Goal: Find specific fact

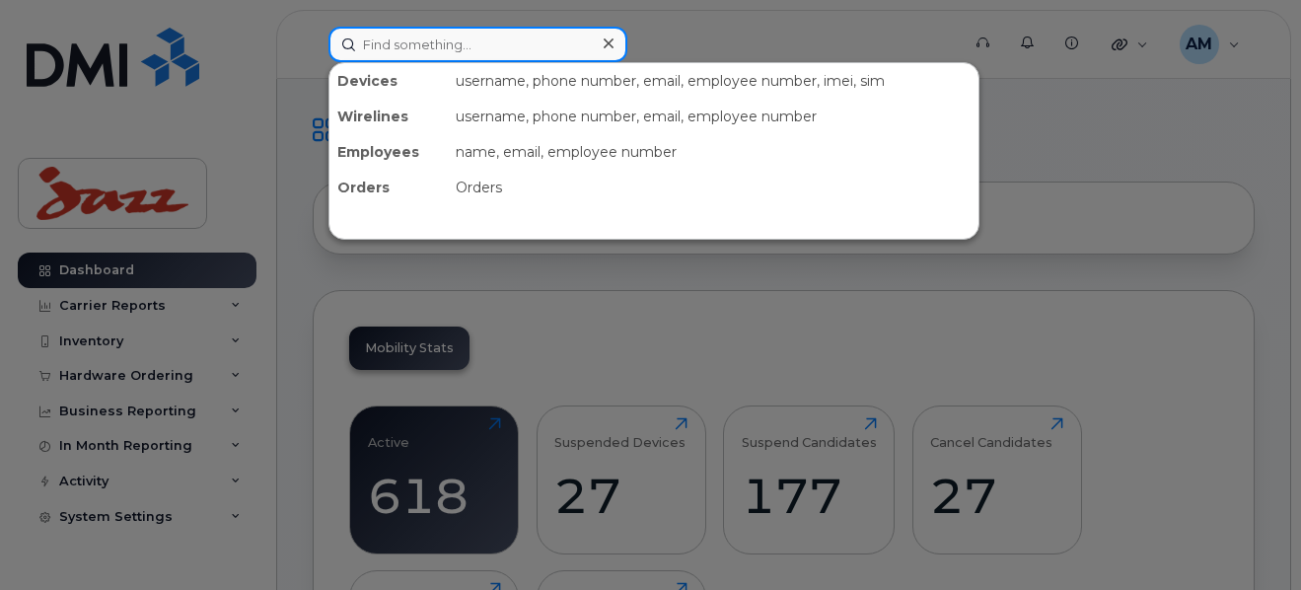
click at [399, 43] on input at bounding box center [477, 45] width 299 height 36
paste input "Brenda"
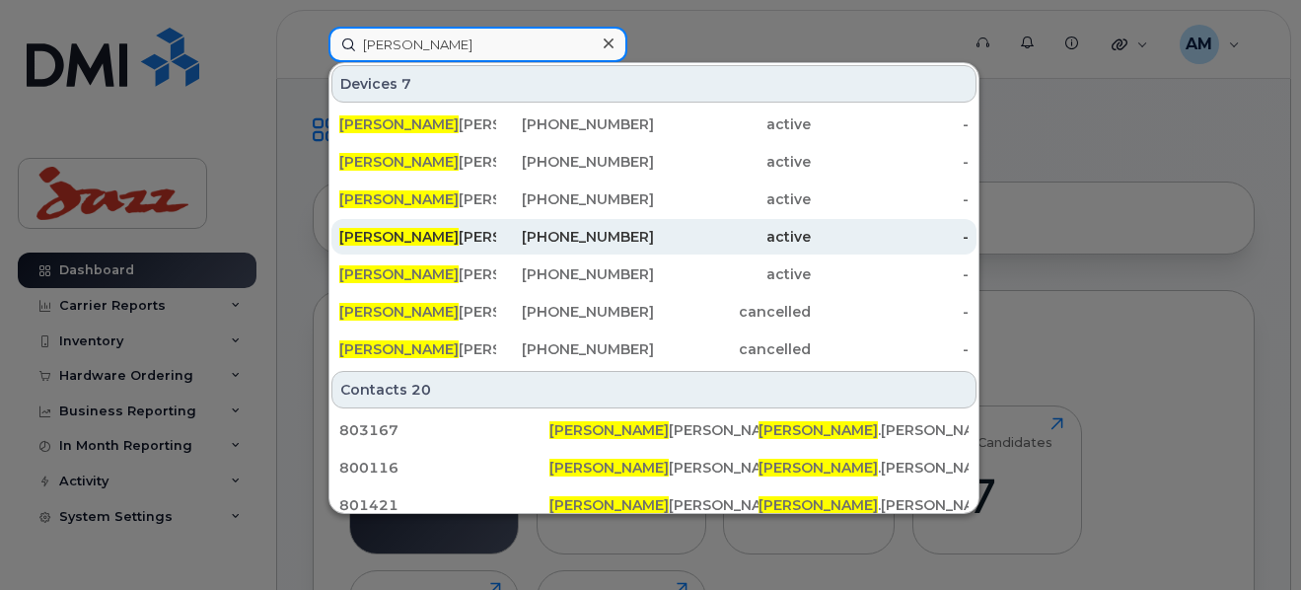
type input "Brenda"
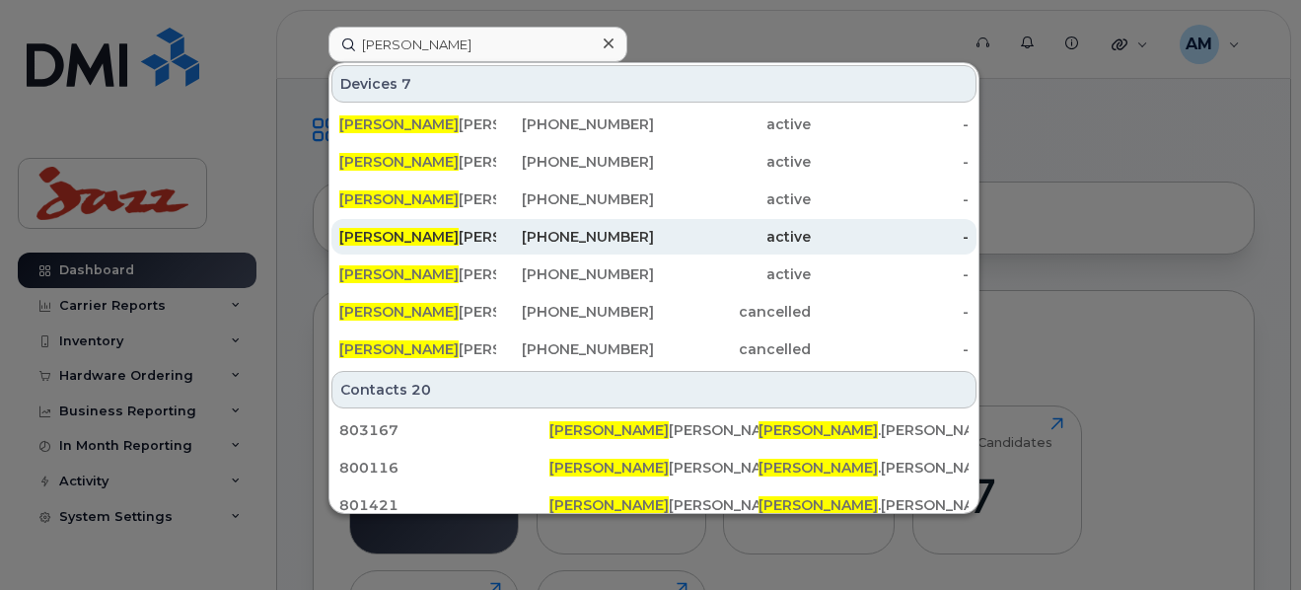
click at [504, 239] on div "416-523-2785" at bounding box center [574, 237] width 157 height 20
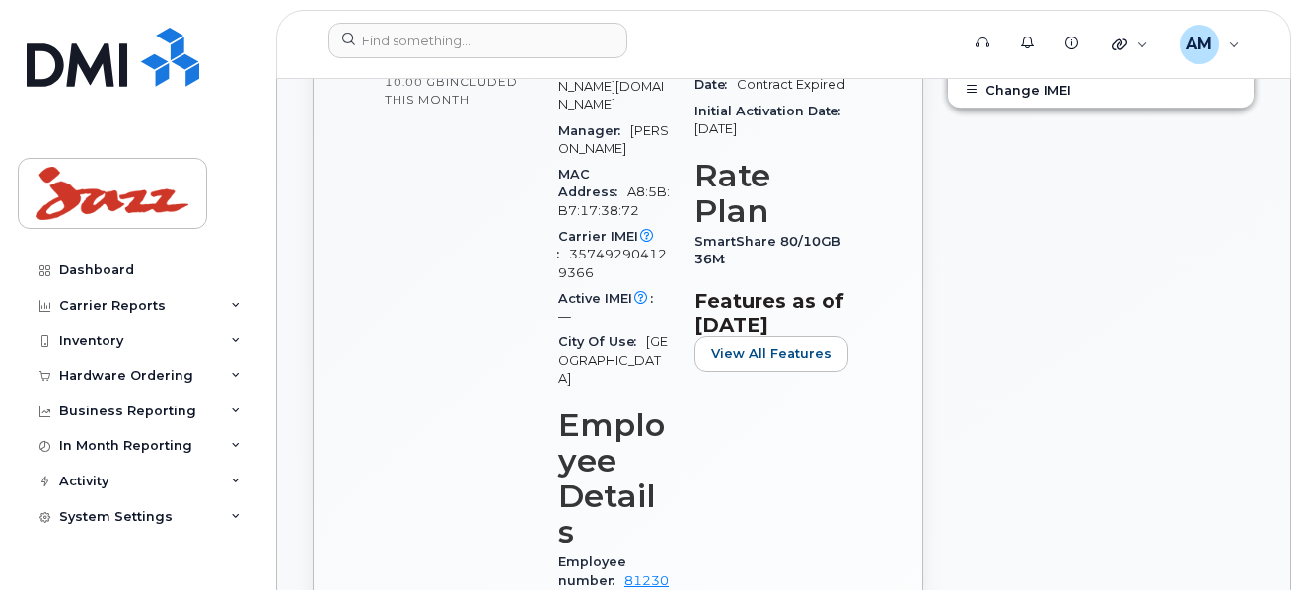
scroll to position [858, 0]
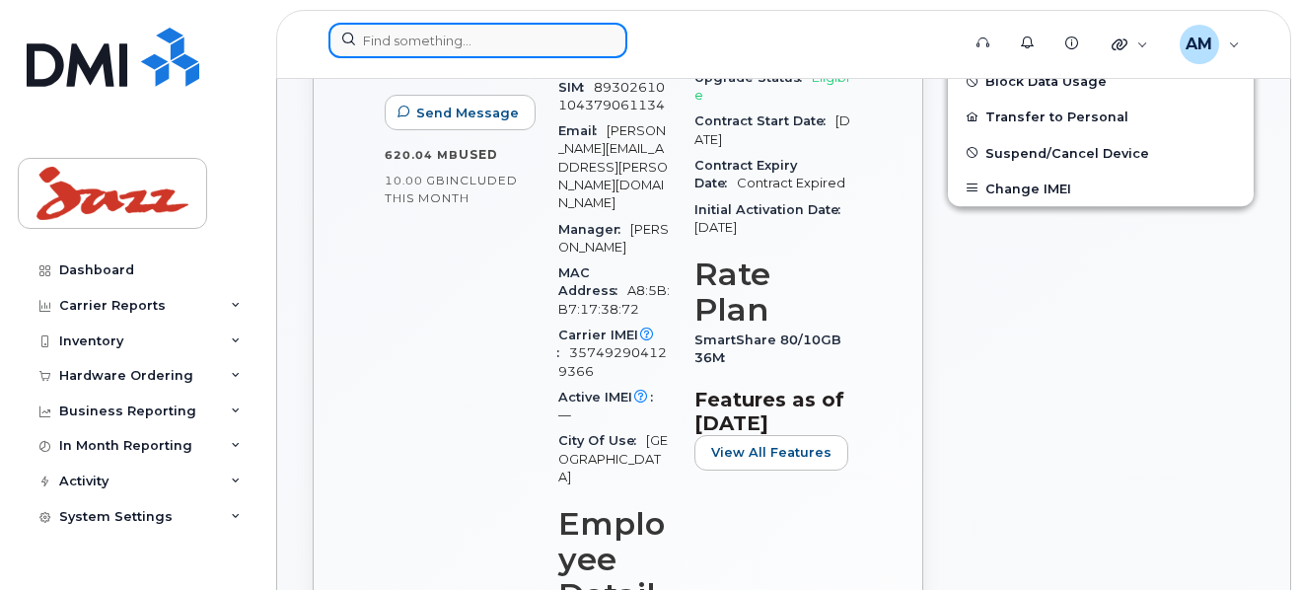
click at [485, 36] on input at bounding box center [477, 41] width 299 height 36
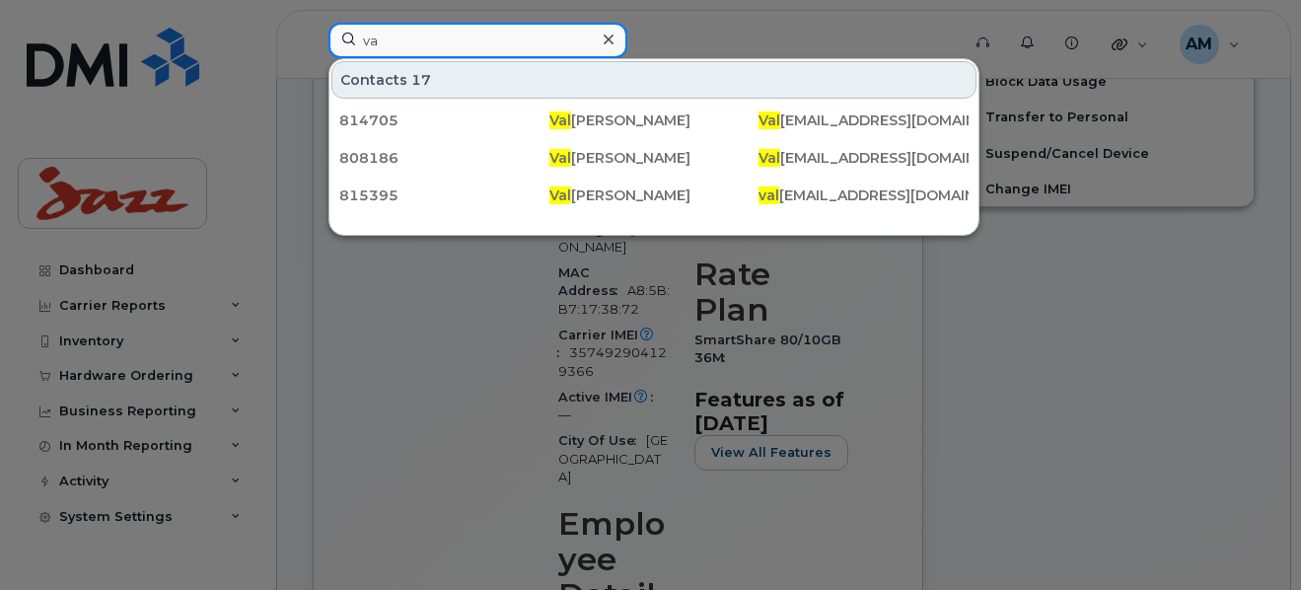
type input "v"
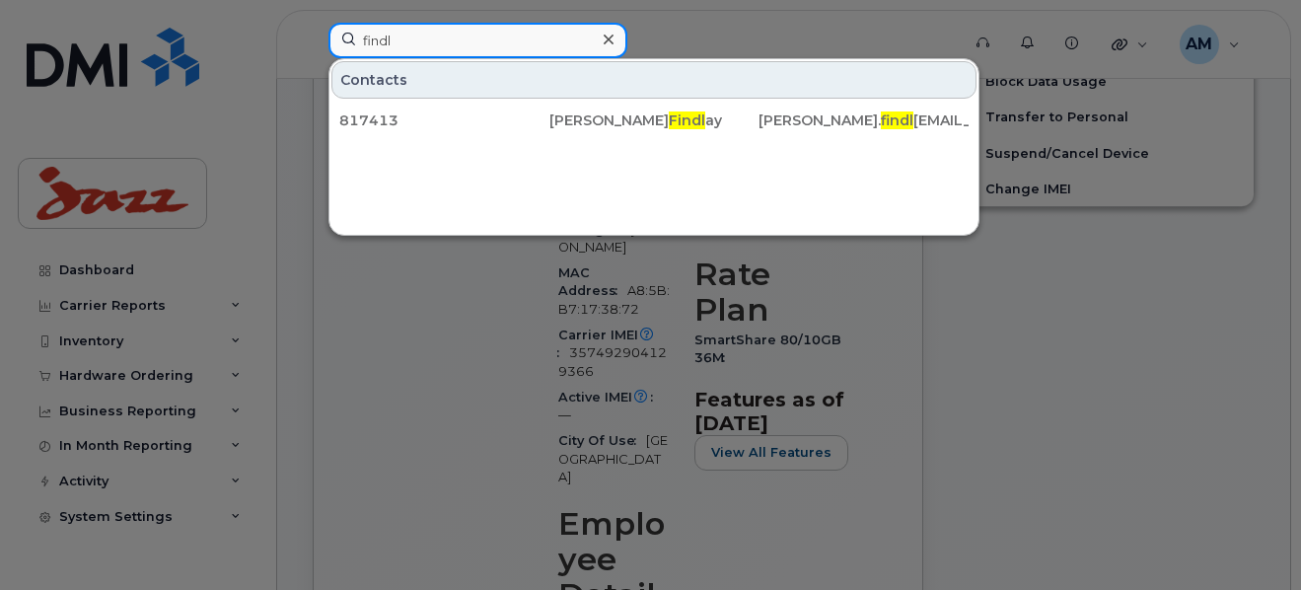
type input "findl"
